Goal: Task Accomplishment & Management: Manage account settings

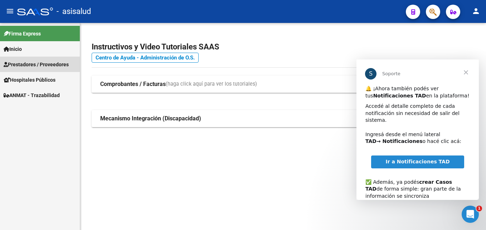
click at [43, 61] on span "Prestadores / Proveedores" at bounding box center [36, 65] width 65 height 8
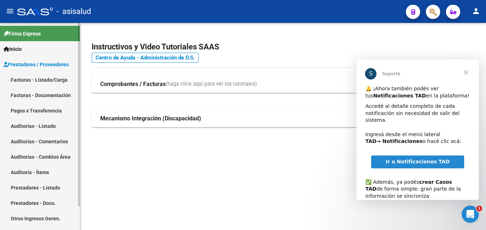
scroll to position [6, 0]
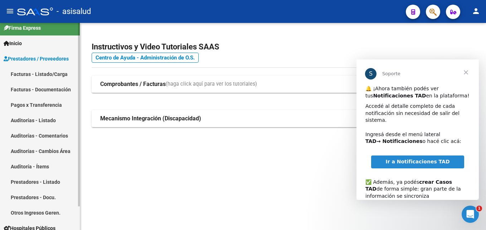
click at [81, 99] on mat-sidenav-container "Firma Express Inicio Calendario SSS Instructivos Contacto OS Prestadores / Prov…" at bounding box center [243, 126] width 486 height 207
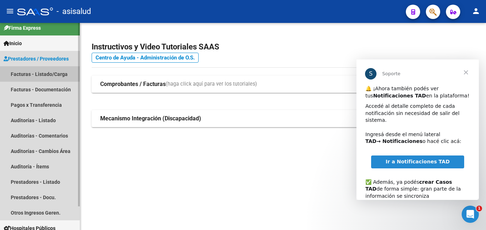
click at [19, 69] on link "Facturas - Listado/Carga" at bounding box center [40, 73] width 80 height 15
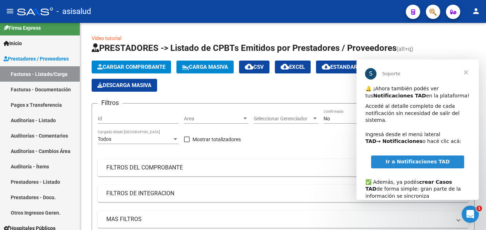
click at [466, 68] on span "Cerrar" at bounding box center [466, 72] width 26 height 26
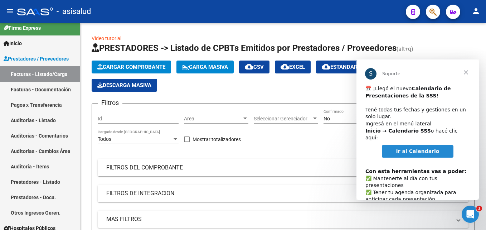
click at [466, 71] on span "Cerrar" at bounding box center [466, 72] width 26 height 26
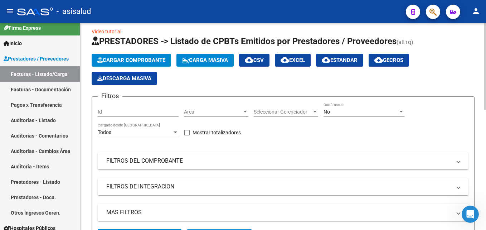
scroll to position [68, 0]
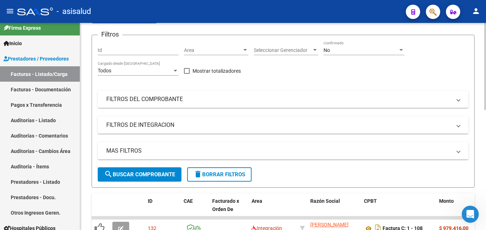
click at [483, 73] on div "Video tutorial PRESTADORES -> Listado de CPBTs Emitidos por Prestadores / Prove…" at bounding box center [284, 198] width 408 height 487
click at [141, 104] on mat-expansion-panel-header "FILTROS DEL COMPROBANTE" at bounding box center [283, 99] width 371 height 17
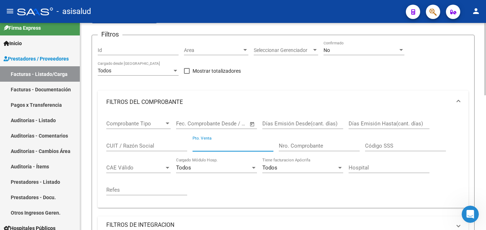
click at [254, 146] on input "Pto. Venta" at bounding box center [233, 146] width 81 height 6
type input "1"
type input "72"
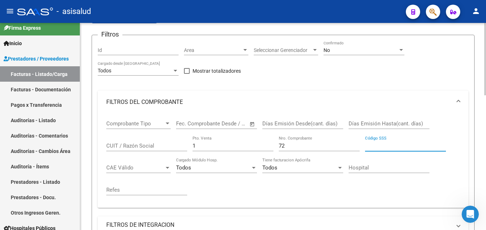
click at [366, 49] on div "No" at bounding box center [361, 50] width 74 height 6
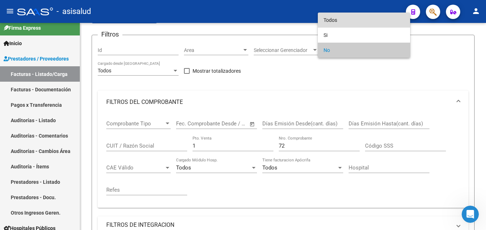
click at [350, 22] on span "Todos" at bounding box center [364, 20] width 81 height 15
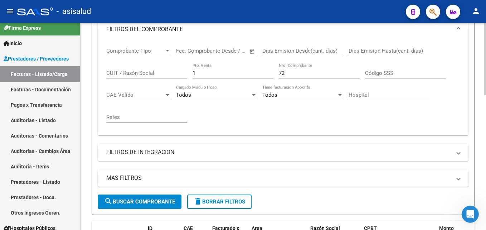
scroll to position [149, 0]
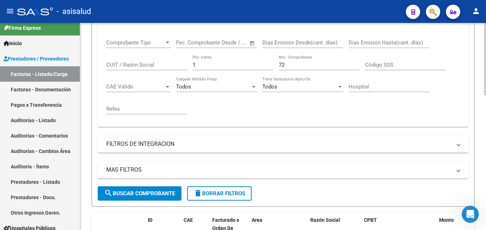
click at [486, 126] on html "menu - asisalud person Firma Express Inicio Calendario SSS Instructivos Contact…" at bounding box center [243, 115] width 486 height 230
click at [147, 192] on span "search Buscar Comprobante" at bounding box center [139, 193] width 71 height 6
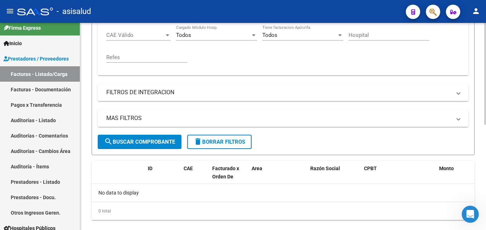
scroll to position [214, 0]
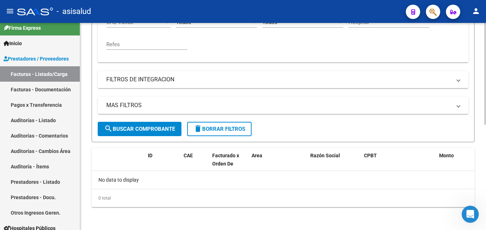
click at [486, 155] on html "menu - asisalud person Firma Express Inicio Calendario SSS Instructivos Contact…" at bounding box center [243, 115] width 486 height 230
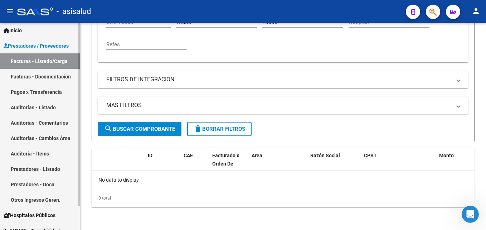
scroll to position [27, 0]
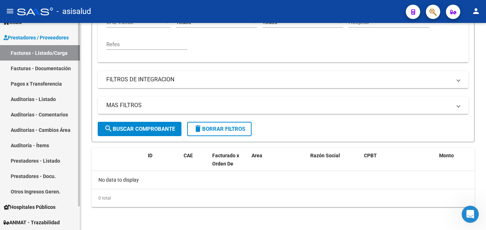
click at [80, 200] on mat-sidenav-container "Firma Express Inicio Calendario SSS Instructivos Contacto OS Prestadores / Prov…" at bounding box center [243, 126] width 486 height 207
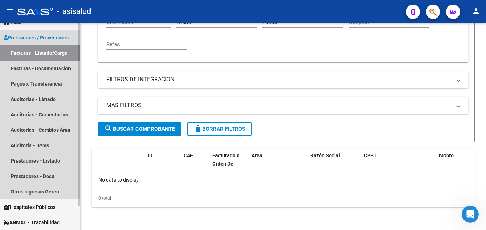
click at [22, 40] on span "Prestadores / Proveedores" at bounding box center [36, 38] width 65 height 8
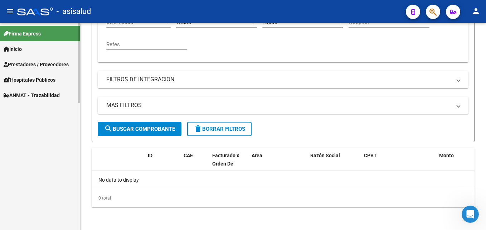
scroll to position [0, 0]
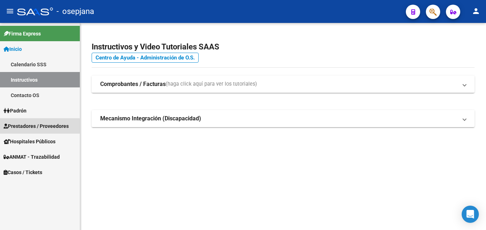
click at [12, 126] on span "Prestadores / Proveedores" at bounding box center [36, 126] width 65 height 8
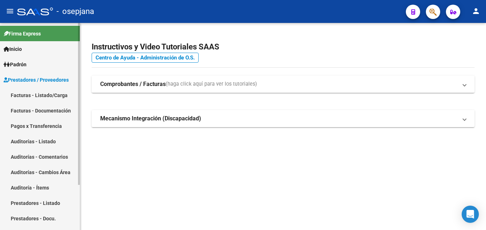
click at [22, 94] on link "Facturas - Listado/Carga" at bounding box center [40, 94] width 80 height 15
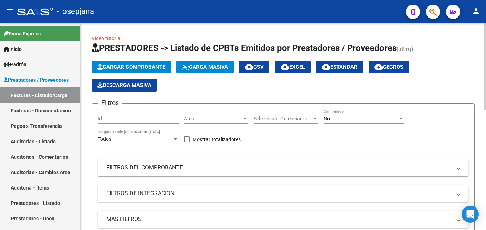
click at [344, 113] on div "No Confirmado" at bounding box center [364, 116] width 81 height 14
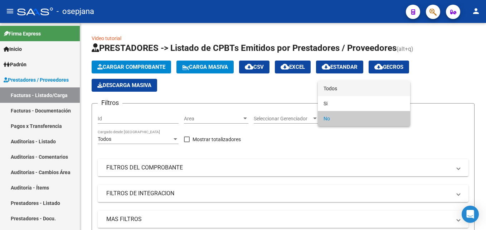
click at [340, 88] on span "Todos" at bounding box center [364, 88] width 81 height 15
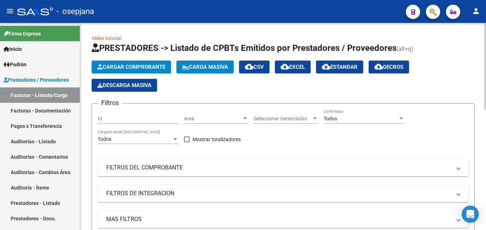
click at [150, 169] on mat-panel-title "FILTROS DEL COMPROBANTE" at bounding box center [278, 168] width 345 height 8
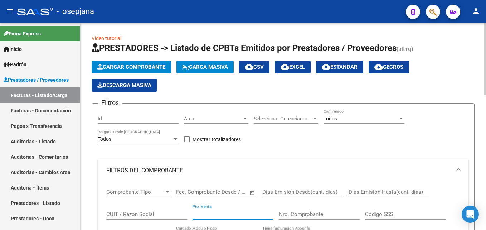
click at [235, 215] on input "Pto. Venta" at bounding box center [233, 214] width 81 height 6
type input "1"
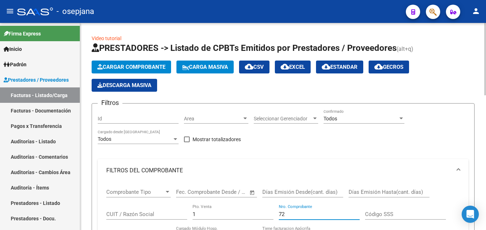
type input "72"
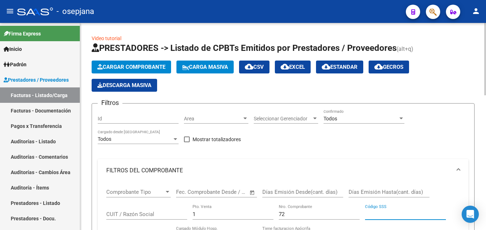
click at [485, 29] on div at bounding box center [486, 59] width 2 height 72
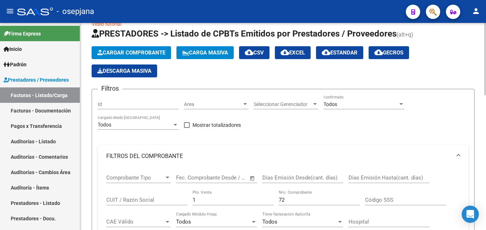
drag, startPoint x: 484, startPoint y: 37, endPoint x: 482, endPoint y: 75, distance: 38.7
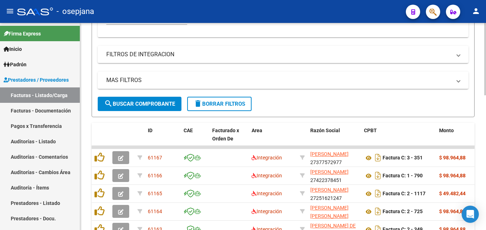
click at [482, 162] on div "Video tutorial PRESTADORES -> Listado de CPBTs Emitidos por Prestadores / Prove…" at bounding box center [284, 77] width 408 height 587
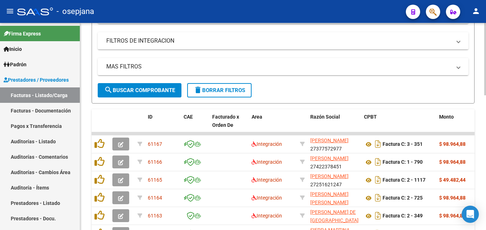
drag, startPoint x: 482, startPoint y: 164, endPoint x: 480, endPoint y: 176, distance: 12.0
click at [480, 176] on div "Video tutorial PRESTADORES -> Listado de CPBTs Emitidos por Prestadores / Prove…" at bounding box center [283, 63] width 406 height 587
click at [154, 87] on span "search Buscar Comprobante" at bounding box center [139, 90] width 71 height 6
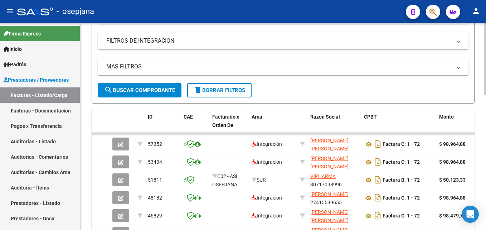
click at [485, 123] on div at bounding box center [486, 148] width 2 height 72
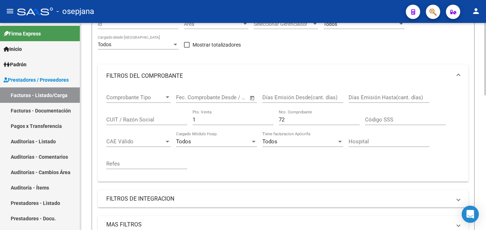
click at [486, 59] on html "menu - osepjana person Firma Express Inicio Calendario SSS Instructivos Contact…" at bounding box center [243, 115] width 486 height 230
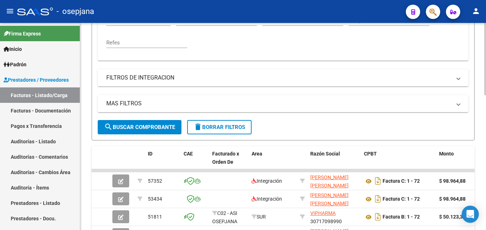
scroll to position [217, 0]
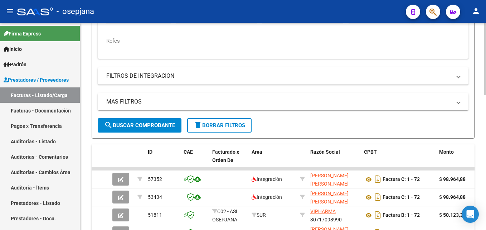
click at [486, 105] on html "menu - osepjana person Firma Express Inicio Calendario SSS Instructivos Contact…" at bounding box center [243, 115] width 486 height 230
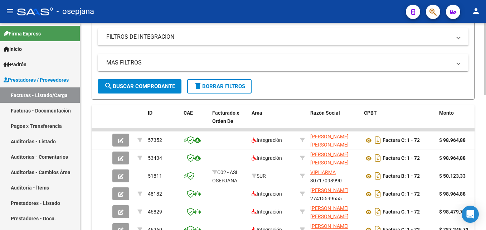
scroll to position [267, 0]
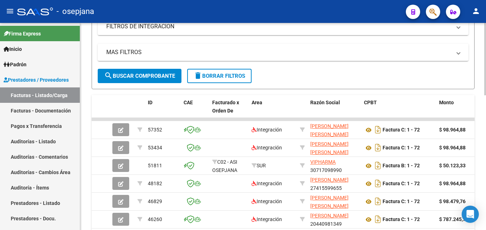
click at [486, 122] on html "menu - osepjana person Firma Express Inicio Calendario SSS Instructivos Contact…" at bounding box center [243, 115] width 486 height 230
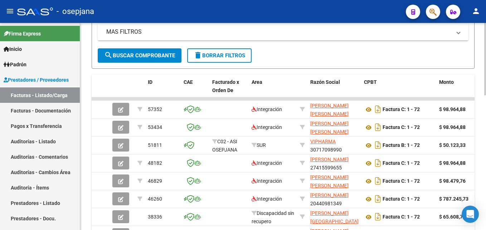
click at [486, 130] on html "menu - osepjana person Firma Express Inicio Calendario SSS Instructivos Contact…" at bounding box center [243, 115] width 486 height 230
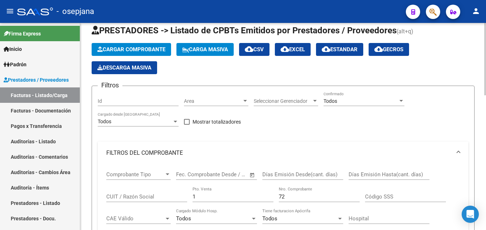
scroll to position [0, 0]
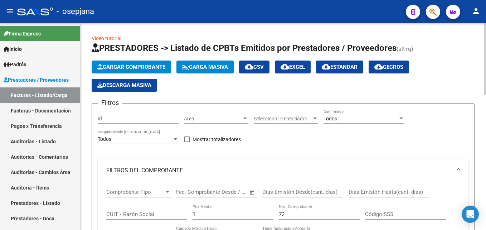
click at [486, 44] on html "menu - osepjana person Firma Express Inicio Calendario SSS Instructivos Contact…" at bounding box center [243, 115] width 486 height 230
click at [114, 214] on input "CUIT / Razón Social" at bounding box center [146, 214] width 81 height 6
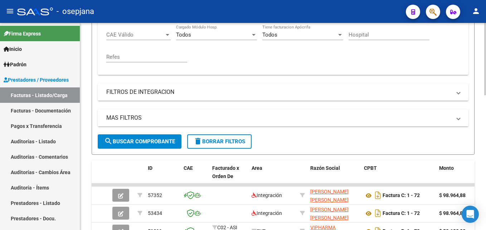
click at [480, 105] on div "Video tutorial PRESTADORES -> Listado de CPBTs Emitidos por Prestadores / Prove…" at bounding box center [284, 115] width 408 height 587
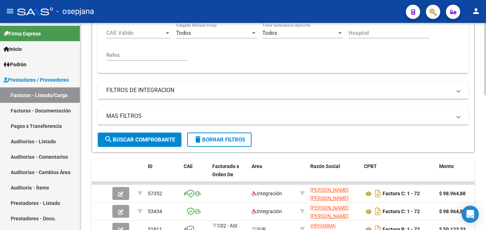
type input "30717933202"
click at [130, 144] on button "search Buscar Comprobante" at bounding box center [140, 140] width 84 height 14
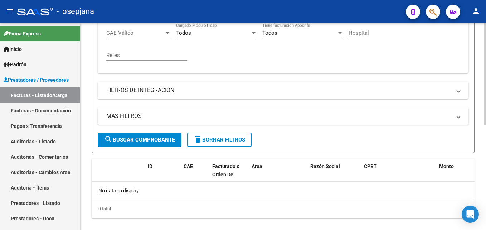
scroll to position [214, 0]
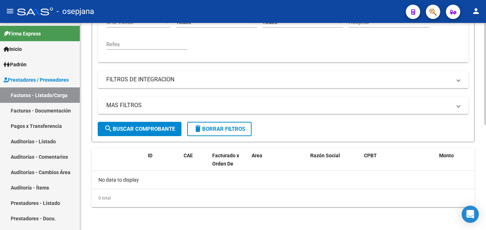
click at [486, 207] on div at bounding box center [486, 179] width 2 height 102
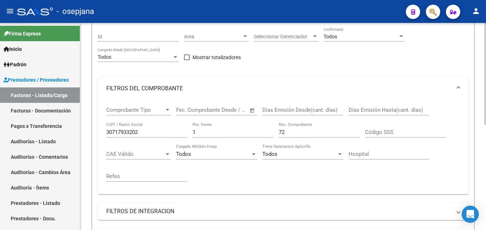
scroll to position [155, 0]
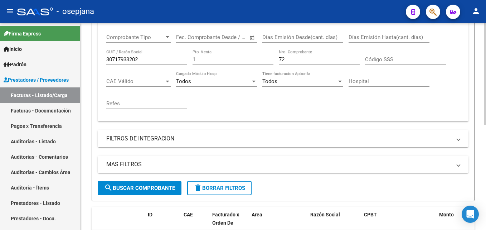
click at [486, 177] on html "menu - osepjana person Firma Express Inicio Calendario SSS Instructivos Contact…" at bounding box center [243, 115] width 486 height 230
